Goal: Information Seeking & Learning: Learn about a topic

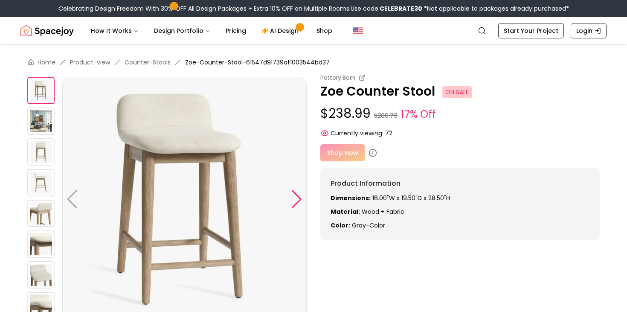
click at [298, 196] on div at bounding box center [297, 199] width 12 height 19
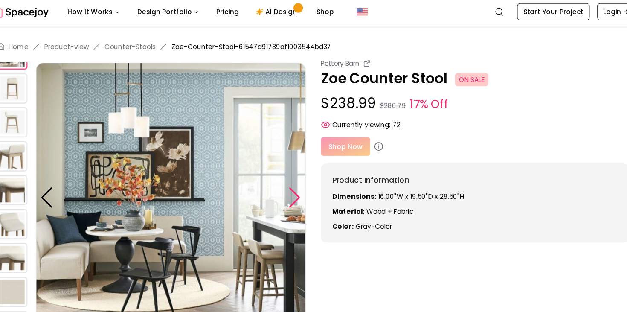
click at [298, 202] on div at bounding box center [297, 199] width 12 height 19
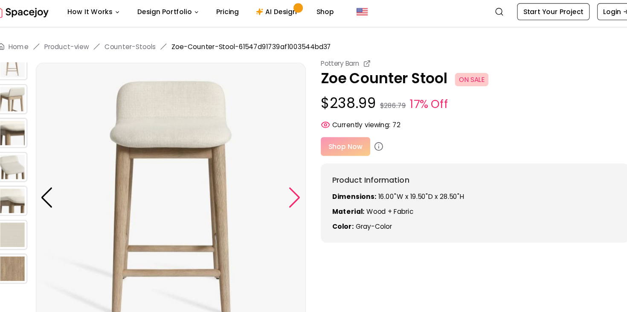
click at [301, 193] on div at bounding box center [297, 199] width 12 height 19
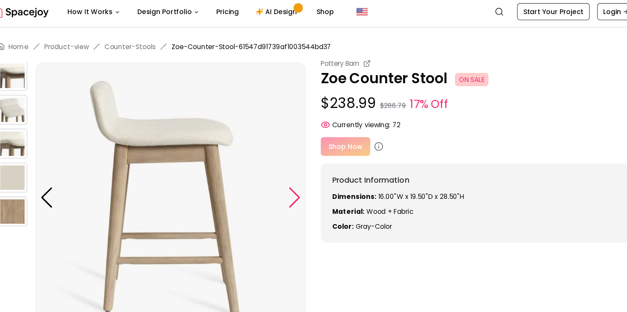
click at [299, 196] on div at bounding box center [297, 199] width 12 height 19
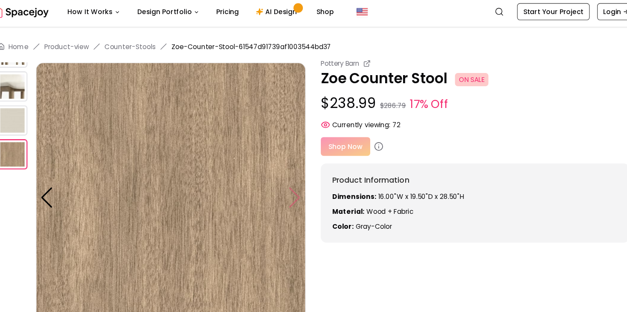
click at [299, 196] on img at bounding box center [184, 199] width 244 height 244
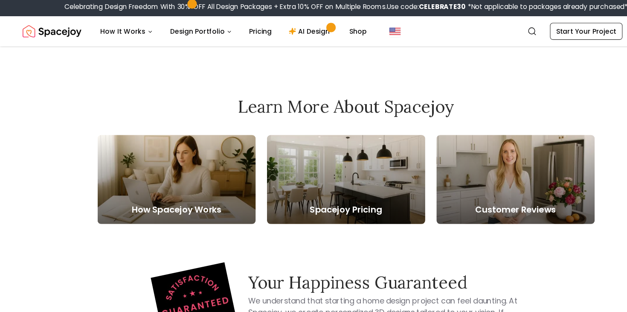
scroll to position [433, 0]
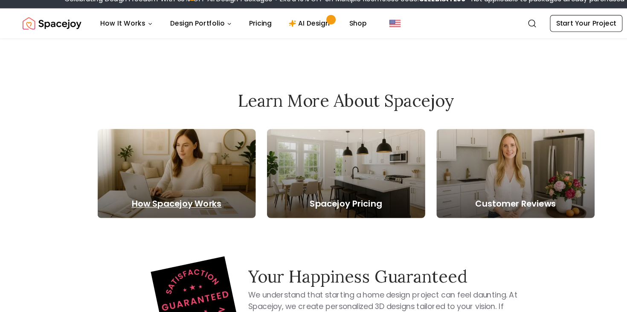
click at [192, 195] on div at bounding box center [159, 166] width 143 height 81
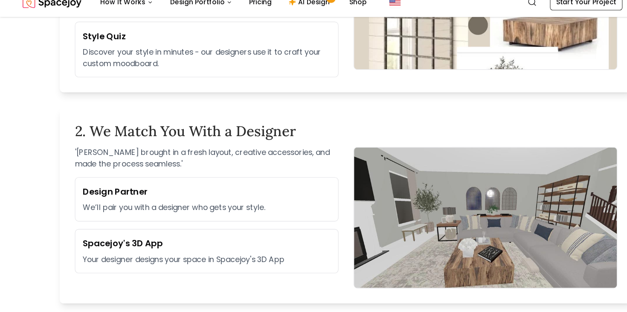
scroll to position [405, 0]
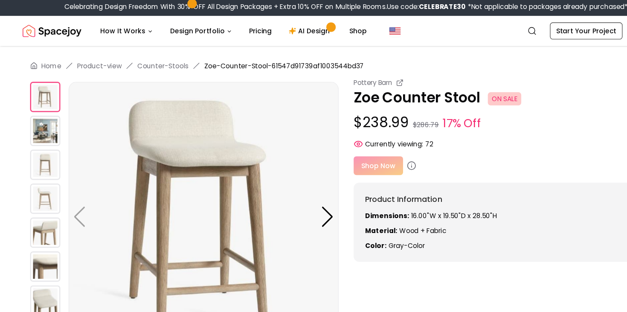
click at [38, 124] on img at bounding box center [40, 121] width 27 height 27
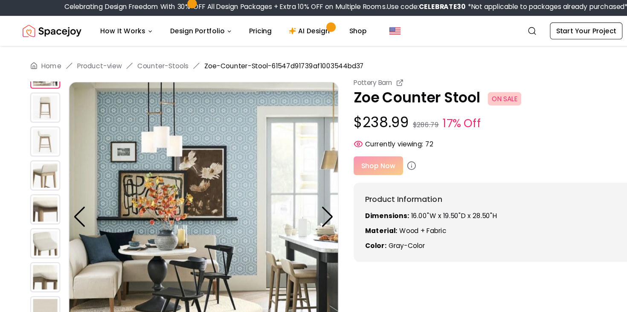
click at [41, 151] on img at bounding box center [40, 161] width 27 height 27
